Goal: Information Seeking & Learning: Learn about a topic

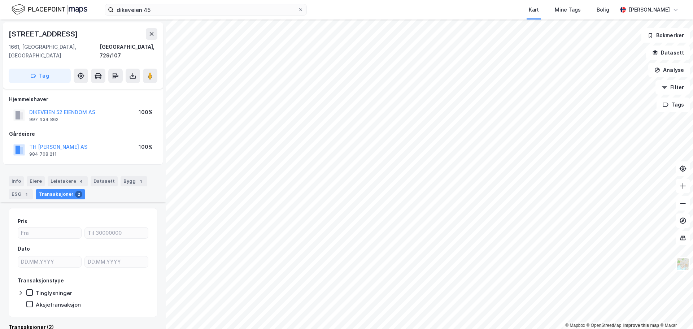
scroll to position [114, 0]
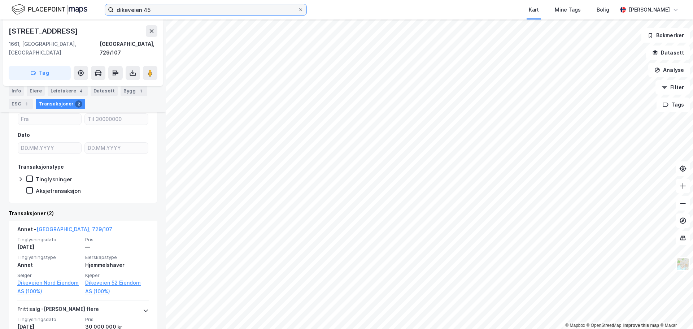
click at [141, 10] on input "dikeveien 45" at bounding box center [206, 9] width 184 height 11
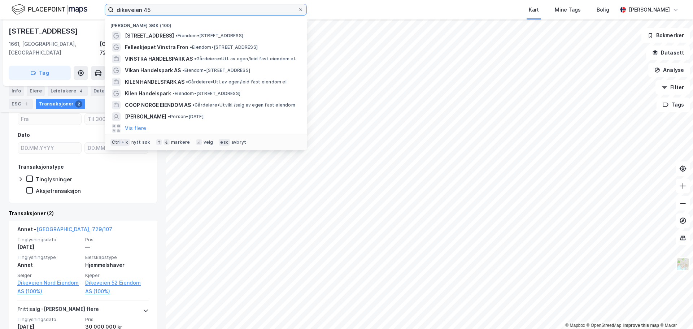
click at [141, 10] on input "dikeveien 45" at bounding box center [206, 9] width 184 height 11
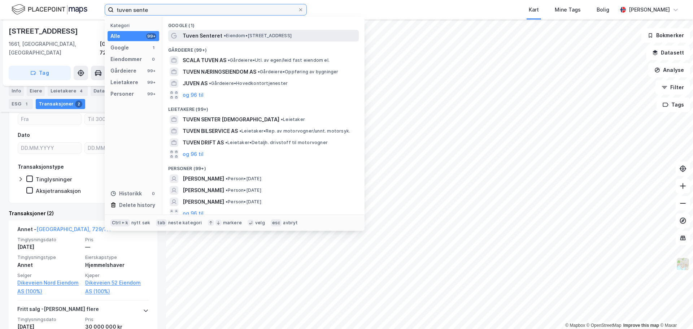
type input "tuven sente"
click at [204, 33] on span "Tuven Senteret" at bounding box center [203, 35] width 40 height 9
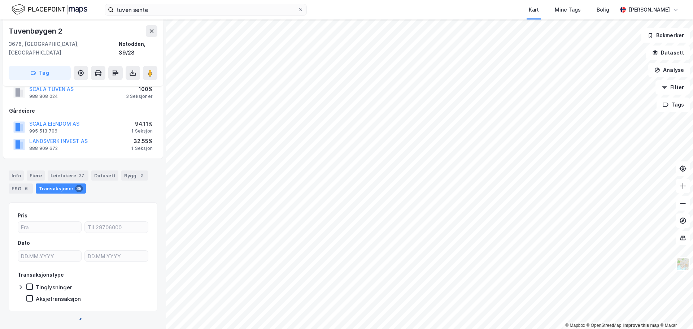
scroll to position [92, 0]
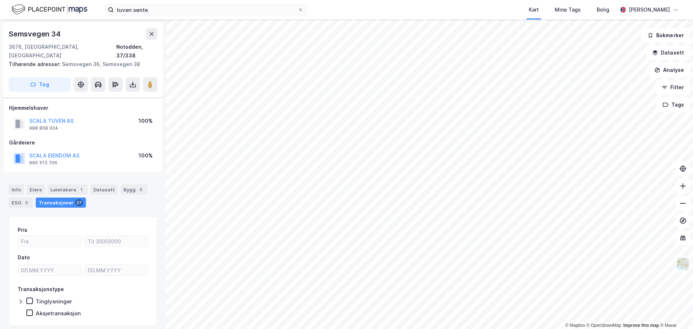
scroll to position [14, 0]
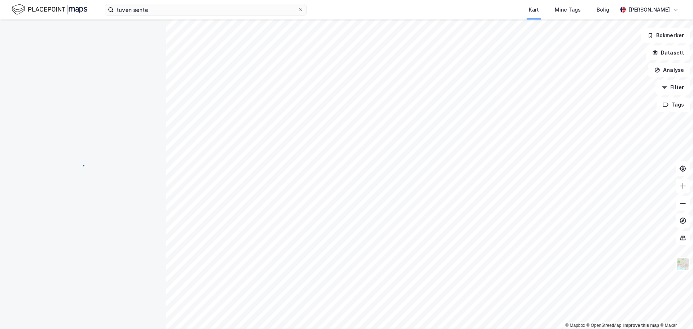
scroll to position [14, 0]
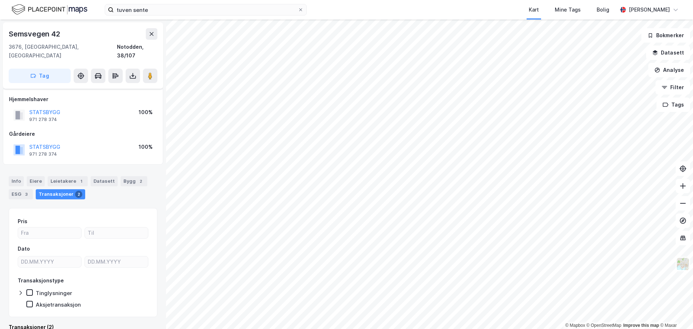
scroll to position [5, 0]
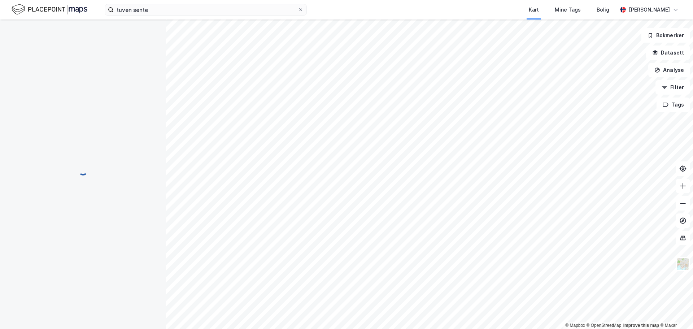
scroll to position [5, 0]
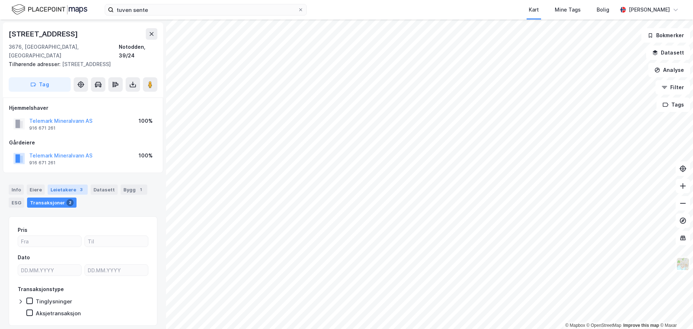
click at [78, 186] on div "3" at bounding box center [81, 189] width 7 height 7
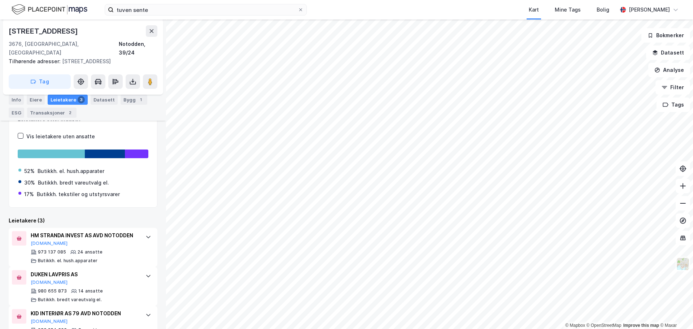
scroll to position [135, 0]
